Goal: Transaction & Acquisition: Purchase product/service

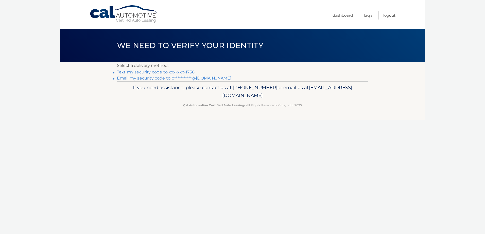
click at [179, 71] on link "Text my security code to xxx-xxx-1736" at bounding box center [156, 72] width 78 height 5
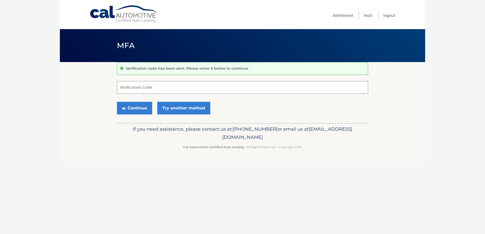
click at [132, 90] on input "Verification Code" at bounding box center [242, 87] width 251 height 13
type input "195994"
click at [117, 102] on button "Continue" at bounding box center [134, 108] width 35 height 13
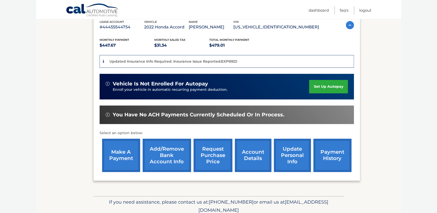
scroll to position [92, 0]
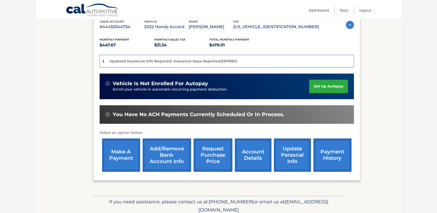
click at [246, 157] on link "account details" at bounding box center [253, 154] width 36 height 33
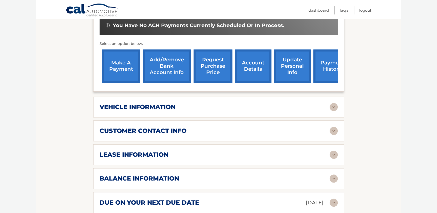
scroll to position [184, 0]
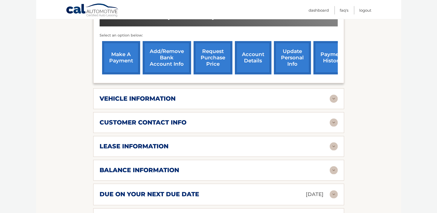
click at [333, 142] on img at bounding box center [334, 146] width 8 height 8
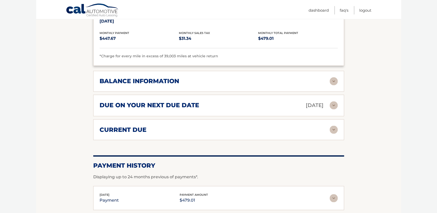
scroll to position [369, 0]
click at [333, 77] on img at bounding box center [334, 81] width 8 height 8
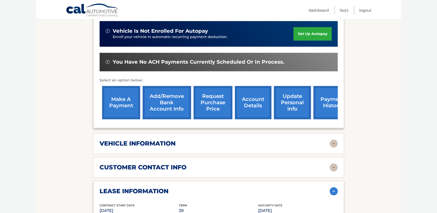
scroll to position [126, 0]
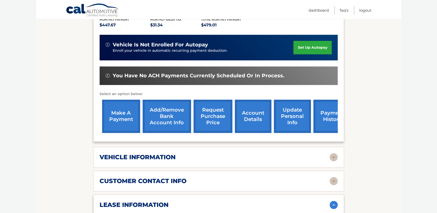
click at [126, 108] on link "make a payment" at bounding box center [121, 116] width 38 height 33
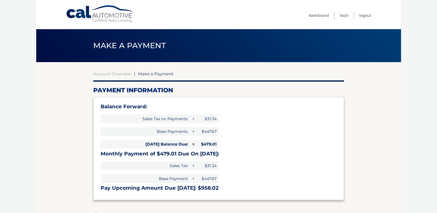
select select "Yjg0NTIwZDAtNjM5ZC00YjU2LTk1YjEtZTc4MTJiYjI0MTAx"
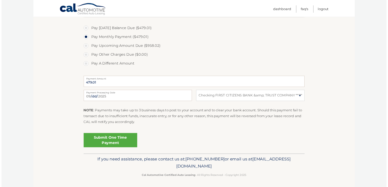
scroll to position [183, 0]
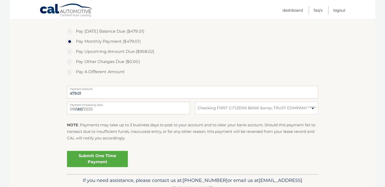
click at [332, 100] on section "Account Overview | Make a Payment Payment Information Balance Forward: Sales Ta…" at bounding box center [192, 27] width 365 height 296
click at [104, 158] on link "Submit One Time Payment" at bounding box center [97, 159] width 61 height 16
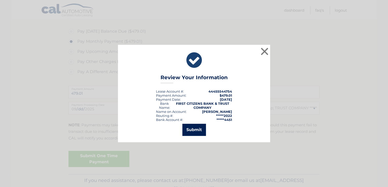
click at [193, 129] on button "Submit" at bounding box center [194, 130] width 24 height 12
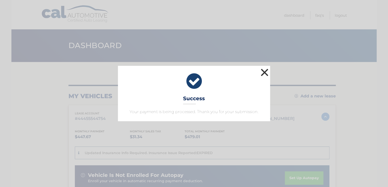
click at [265, 70] on button "×" at bounding box center [264, 72] width 10 height 10
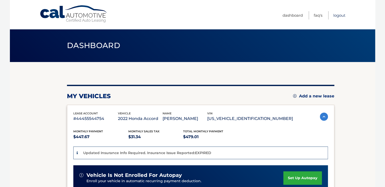
click at [336, 15] on link "Logout" at bounding box center [339, 15] width 12 height 8
